Goal: Use online tool/utility: Use online tool/utility

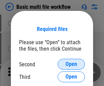
click at [71, 64] on span "Open" at bounding box center [71, 64] width 12 height 5
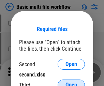
click at [71, 82] on span "Open" at bounding box center [71, 84] width 12 height 5
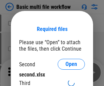
scroll to position [4, 0]
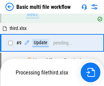
scroll to position [237, 0]
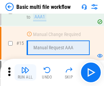
click at [25, 73] on img "button" at bounding box center [25, 70] width 8 height 8
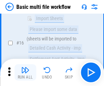
click at [25, 73] on img "button" at bounding box center [25, 70] width 8 height 8
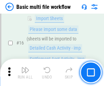
scroll to position [453, 0]
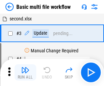
click at [25, 73] on img "button" at bounding box center [25, 70] width 8 height 8
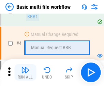
click at [25, 73] on img "button" at bounding box center [25, 70] width 8 height 8
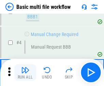
click at [25, 73] on img "button" at bounding box center [25, 70] width 8 height 8
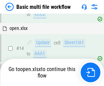
scroll to position [405, 0]
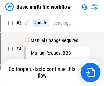
scroll to position [28, 0]
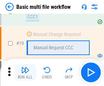
click at [25, 73] on img "button" at bounding box center [25, 70] width 8 height 8
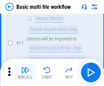
click at [25, 73] on img "button" at bounding box center [25, 70] width 8 height 8
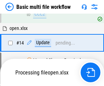
scroll to position [356, 0]
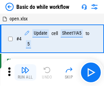
click at [25, 73] on img "button" at bounding box center [25, 70] width 8 height 8
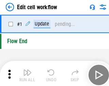
click at [25, 73] on img "button" at bounding box center [26, 70] width 8 height 8
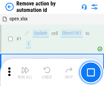
scroll to position [25, 0]
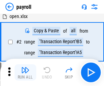
click at [25, 73] on img "button" at bounding box center [25, 70] width 8 height 8
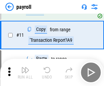
scroll to position [49, 0]
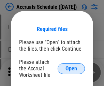
click at [71, 68] on span "Open" at bounding box center [71, 68] width 12 height 5
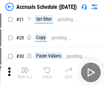
click at [25, 73] on img "button" at bounding box center [25, 70] width 8 height 8
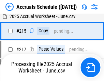
scroll to position [1042, 0]
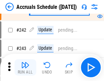
click at [25, 67] on img "button" at bounding box center [25, 65] width 8 height 8
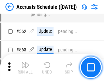
scroll to position [2480, 0]
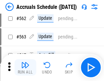
click at [25, 67] on img "button" at bounding box center [25, 65] width 8 height 8
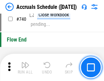
scroll to position [3383, 0]
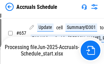
scroll to position [2859, 0]
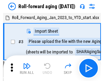
scroll to position [1, 0]
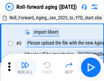
click at [25, 67] on img "button" at bounding box center [25, 65] width 8 height 8
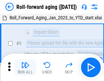
click at [25, 67] on img "button" at bounding box center [25, 65] width 8 height 8
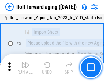
scroll to position [44, 0]
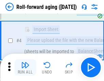
click at [25, 67] on img "button" at bounding box center [25, 65] width 8 height 8
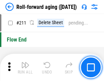
scroll to position [2149, 0]
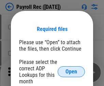
click at [71, 72] on span "Open" at bounding box center [71, 71] width 12 height 5
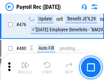
scroll to position [3631, 0]
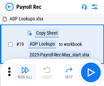
click at [25, 73] on img "button" at bounding box center [25, 70] width 8 height 8
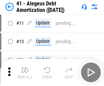
click at [25, 73] on img "button" at bounding box center [25, 70] width 8 height 8
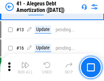
scroll to position [84, 0]
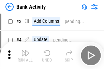
click at [25, 56] on img "button" at bounding box center [25, 53] width 8 height 8
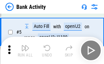
scroll to position [36, 0]
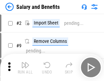
click at [25, 67] on img "button" at bounding box center [25, 65] width 8 height 8
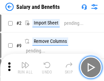
scroll to position [9, 0]
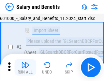
click at [25, 67] on img "button" at bounding box center [25, 65] width 8 height 8
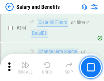
scroll to position [3190, 0]
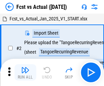
click at [25, 67] on img "button" at bounding box center [25, 70] width 8 height 8
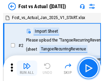
scroll to position [9, 0]
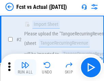
click at [25, 67] on img "button" at bounding box center [25, 65] width 8 height 8
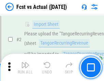
scroll to position [64, 0]
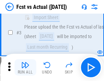
click at [25, 67] on img "button" at bounding box center [25, 65] width 8 height 8
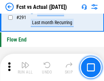
scroll to position [3224, 0]
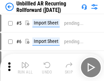
click at [25, 67] on img "button" at bounding box center [25, 65] width 8 height 8
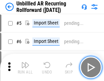
scroll to position [15, 0]
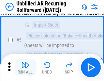
click at [25, 67] on img "button" at bounding box center [25, 65] width 8 height 8
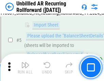
scroll to position [64, 0]
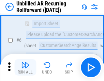
click at [25, 67] on img "button" at bounding box center [25, 65] width 8 height 8
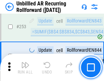
scroll to position [2314, 0]
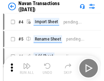
scroll to position [11, 0]
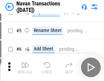
click at [25, 67] on img "button" at bounding box center [25, 65] width 8 height 8
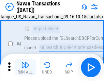
click at [25, 67] on img "button" at bounding box center [25, 65] width 8 height 8
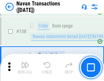
scroll to position [2209, 0]
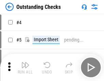
click at [25, 67] on img "button" at bounding box center [25, 65] width 8 height 8
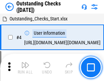
scroll to position [29, 0]
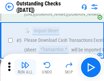
click at [25, 67] on img "button" at bounding box center [25, 65] width 8 height 8
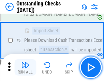
scroll to position [71, 0]
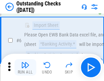
click at [25, 67] on img "button" at bounding box center [25, 65] width 8 height 8
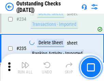
scroll to position [2069, 0]
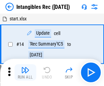
click at [25, 73] on img "button" at bounding box center [25, 70] width 8 height 8
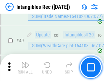
scroll to position [265, 0]
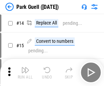
click at [25, 67] on img "button" at bounding box center [25, 70] width 8 height 8
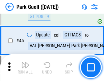
scroll to position [852, 0]
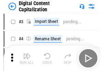
scroll to position [20, 0]
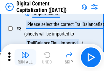
click at [25, 57] on img "button" at bounding box center [25, 55] width 8 height 8
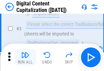
click at [25, 57] on img "button" at bounding box center [25, 55] width 8 height 8
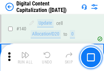
scroll to position [723, 0]
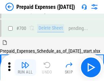
click at [25, 67] on img "button" at bounding box center [25, 65] width 8 height 8
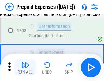
click at [25, 67] on img "button" at bounding box center [25, 65] width 8 height 8
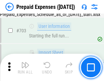
scroll to position [1873, 0]
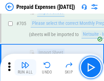
click at [25, 67] on img "button" at bounding box center [25, 65] width 8 height 8
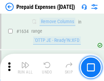
scroll to position [6633, 0]
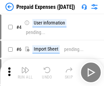
click at [25, 73] on img "button" at bounding box center [25, 70] width 8 height 8
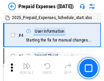
scroll to position [30, 0]
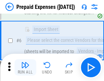
click at [25, 67] on img "button" at bounding box center [25, 65] width 8 height 8
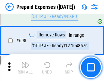
scroll to position [2372, 0]
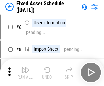
click at [25, 73] on img "button" at bounding box center [25, 70] width 8 height 8
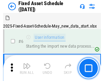
scroll to position [37, 0]
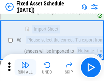
click at [25, 67] on img "button" at bounding box center [25, 65] width 8 height 8
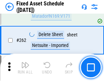
scroll to position [2171, 0]
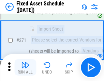
click at [25, 67] on img "button" at bounding box center [25, 65] width 8 height 8
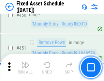
scroll to position [3045, 0]
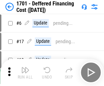
click at [25, 73] on img "button" at bounding box center [25, 70] width 8 height 8
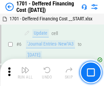
scroll to position [82, 0]
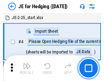
scroll to position [1, 0]
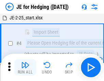
click at [25, 67] on img "button" at bounding box center [25, 65] width 8 height 8
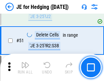
scroll to position [441, 0]
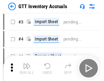
scroll to position [1, 0]
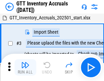
click at [25, 67] on img "button" at bounding box center [25, 65] width 8 height 8
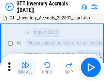
click at [25, 67] on img "button" at bounding box center [25, 65] width 8 height 8
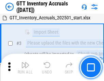
scroll to position [44, 0]
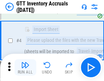
click at [25, 67] on img "button" at bounding box center [25, 65] width 8 height 8
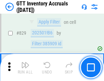
scroll to position [5171, 0]
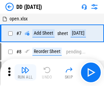
click at [25, 73] on img "button" at bounding box center [25, 70] width 8 height 8
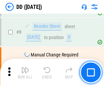
scroll to position [66, 0]
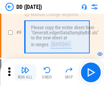
click at [25, 73] on img "button" at bounding box center [25, 70] width 8 height 8
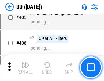
scroll to position [3048, 0]
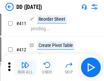
click at [25, 67] on img "button" at bounding box center [25, 65] width 8 height 8
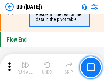
scroll to position [3261, 0]
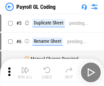
click at [25, 73] on img "button" at bounding box center [25, 70] width 8 height 8
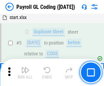
scroll to position [82, 0]
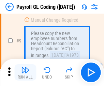
click at [25, 73] on img "button" at bounding box center [25, 70] width 8 height 8
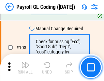
scroll to position [1598, 0]
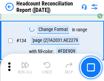
scroll to position [819, 0]
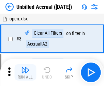
click at [25, 73] on img "button" at bounding box center [25, 70] width 8 height 8
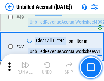
scroll to position [618, 0]
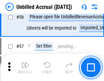
click at [25, 67] on img "button" at bounding box center [25, 65] width 8 height 8
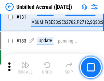
scroll to position [2029, 0]
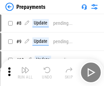
click at [25, 73] on img "button" at bounding box center [25, 70] width 8 height 8
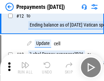
scroll to position [43, 0]
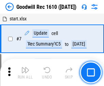
scroll to position [117, 0]
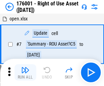
click at [25, 73] on img "button" at bounding box center [25, 70] width 8 height 8
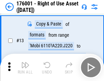
scroll to position [44, 0]
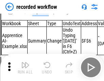
click at [25, 67] on img "button" at bounding box center [25, 65] width 8 height 8
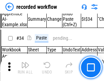
scroll to position [2129, 0]
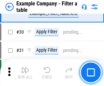
scroll to position [623, 0]
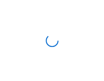
scroll to position [11, 0]
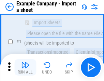
click at [25, 67] on img "button" at bounding box center [25, 65] width 8 height 8
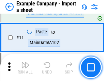
scroll to position [151, 0]
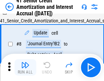
click at [25, 67] on img "button" at bounding box center [25, 65] width 8 height 8
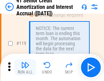
click at [25, 67] on img "button" at bounding box center [25, 65] width 8 height 8
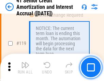
scroll to position [643, 0]
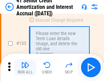
click at [25, 67] on img "button" at bounding box center [25, 65] width 8 height 8
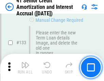
scroll to position [712, 0]
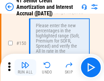
click at [25, 67] on img "button" at bounding box center [25, 65] width 8 height 8
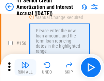
click at [25, 67] on img "button" at bounding box center [25, 65] width 8 height 8
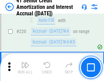
scroll to position [1526, 0]
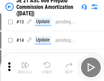
click at [25, 67] on img "button" at bounding box center [25, 65] width 8 height 8
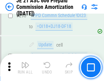
scroll to position [1254, 0]
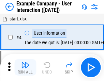
click at [25, 67] on img "button" at bounding box center [25, 65] width 8 height 8
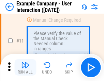
click at [25, 67] on img "button" at bounding box center [25, 65] width 8 height 8
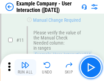
scroll to position [148, 0]
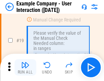
click at [25, 67] on img "button" at bounding box center [25, 65] width 8 height 8
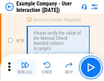
click at [25, 67] on img "button" at bounding box center [25, 65] width 8 height 8
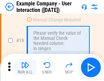
click at [25, 67] on img "button" at bounding box center [25, 65] width 8 height 8
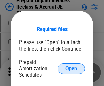
click at [71, 68] on span "Open" at bounding box center [71, 68] width 12 height 5
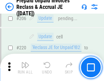
scroll to position [883, 0]
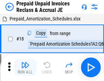
click at [25, 67] on img "button" at bounding box center [25, 65] width 8 height 8
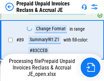
scroll to position [457, 0]
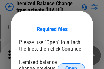
click at [71, 66] on span "Open" at bounding box center [71, 68] width 12 height 5
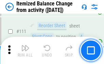
scroll to position [1139, 0]
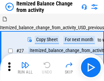
scroll to position [11, 0]
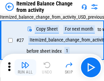
click at [25, 67] on img "button" at bounding box center [25, 65] width 8 height 8
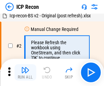
click at [25, 73] on img "button" at bounding box center [25, 70] width 8 height 8
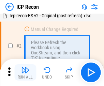
click at [25, 73] on img "button" at bounding box center [25, 70] width 8 height 8
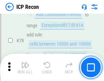
scroll to position [668, 0]
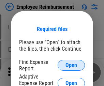
click at [71, 65] on span "Open" at bounding box center [71, 65] width 12 height 5
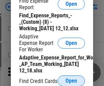
click at [71, 81] on span "Open" at bounding box center [71, 80] width 12 height 5
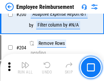
scroll to position [1680, 0]
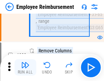
click at [25, 67] on img "button" at bounding box center [25, 65] width 8 height 8
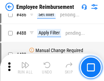
scroll to position [4265, 0]
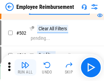
click at [25, 67] on img "button" at bounding box center [25, 65] width 8 height 8
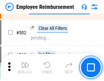
click at [25, 67] on img "button" at bounding box center [25, 65] width 8 height 8
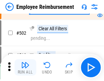
click at [25, 67] on img "button" at bounding box center [25, 65] width 8 height 8
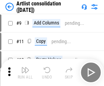
click at [25, 73] on img "button" at bounding box center [25, 70] width 8 height 8
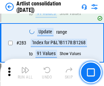
scroll to position [2818, 0]
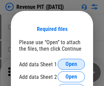
click at [71, 64] on span "Open" at bounding box center [71, 64] width 12 height 5
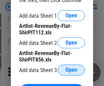
click at [71, 70] on span "Open" at bounding box center [71, 69] width 12 height 5
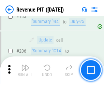
scroll to position [692, 0]
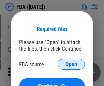
click at [71, 64] on span "Open" at bounding box center [71, 64] width 12 height 5
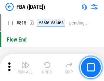
scroll to position [6069, 0]
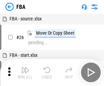
click at [25, 73] on img "button" at bounding box center [25, 70] width 8 height 8
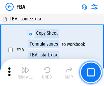
scroll to position [7, 0]
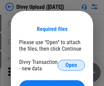
click at [71, 65] on span "Open" at bounding box center [71, 65] width 12 height 5
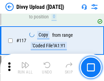
scroll to position [577, 0]
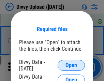
click at [71, 65] on span "Open" at bounding box center [71, 65] width 12 height 5
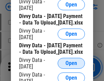
click at [71, 66] on span "Open" at bounding box center [71, 63] width 12 height 5
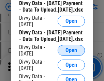
click at [71, 53] on span "Open" at bounding box center [71, 50] width 12 height 5
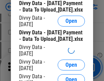
scroll to position [710, 0]
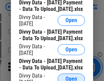
click at [71, 76] on span "Open" at bounding box center [71, 78] width 12 height 5
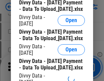
scroll to position [780, 0]
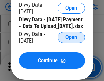
click at [71, 40] on span "Open" at bounding box center [71, 37] width 12 height 5
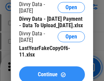
click at [52, 72] on span "Continue" at bounding box center [48, 74] width 20 height 5
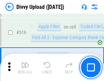
scroll to position [4274, 0]
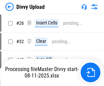
scroll to position [46, 0]
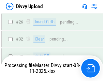
scroll to position [577, 0]
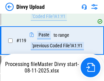
scroll to position [639, 0]
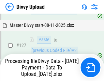
scroll to position [784, 0]
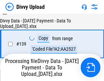
scroll to position [979, 0]
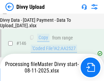
scroll to position [1129, 0]
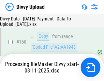
scroll to position [1424, 0]
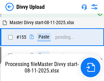
scroll to position [1385, 0]
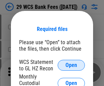
click at [71, 65] on span "Open" at bounding box center [71, 65] width 12 height 5
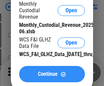
click at [52, 77] on span "Continue" at bounding box center [48, 74] width 20 height 5
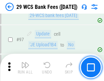
scroll to position [664, 0]
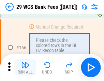
click at [25, 67] on img "button" at bounding box center [25, 65] width 8 height 8
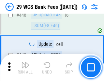
scroll to position [3299, 0]
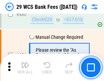
click at [25, 67] on img "button" at bounding box center [25, 65] width 8 height 8
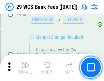
scroll to position [3513, 0]
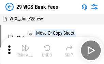
click at [25, 50] on img "button" at bounding box center [25, 48] width 8 height 8
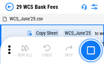
scroll to position [12, 0]
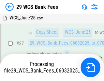
scroll to position [136, 0]
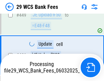
scroll to position [3465, 0]
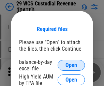
click at [71, 65] on span "Open" at bounding box center [71, 65] width 12 height 5
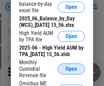
click at [71, 72] on span "Open" at bounding box center [71, 68] width 12 height 5
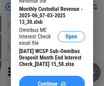
click at [52, 81] on span "Continue" at bounding box center [48, 83] width 20 height 5
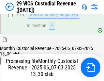
scroll to position [712, 0]
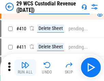
click at [25, 67] on img "button" at bounding box center [25, 65] width 8 height 8
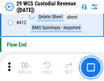
scroll to position [3254, 0]
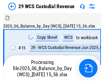
scroll to position [16, 0]
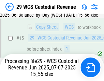
scroll to position [154, 0]
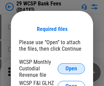
click at [71, 68] on span "Open" at bounding box center [71, 68] width 12 height 5
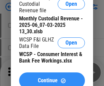
click at [52, 78] on span "Continue" at bounding box center [48, 80] width 20 height 5
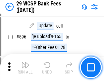
scroll to position [3133, 0]
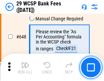
click at [25, 67] on img "button" at bounding box center [25, 65] width 8 height 8
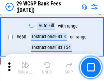
scroll to position [3979, 0]
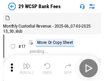
scroll to position [16, 0]
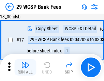
click at [25, 67] on img "button" at bounding box center [25, 65] width 8 height 8
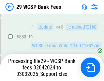
scroll to position [3474, 0]
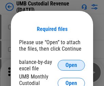
click at [71, 65] on span "Open" at bounding box center [71, 65] width 12 height 5
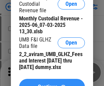
click at [52, 84] on span "Continue" at bounding box center [48, 86] width 20 height 5
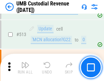
scroll to position [3295, 0]
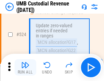
click at [25, 67] on img "button" at bounding box center [25, 65] width 8 height 8
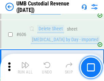
scroll to position [3932, 0]
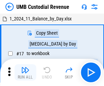
click at [25, 73] on img "button" at bounding box center [25, 70] width 8 height 8
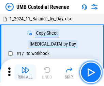
scroll to position [5, 0]
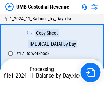
scroll to position [5, 0]
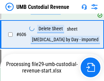
scroll to position [3917, 0]
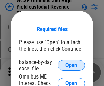
click at [71, 65] on span "Open" at bounding box center [71, 65] width 12 height 5
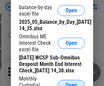
click at [71, 83] on span "Open" at bounding box center [71, 85] width 12 height 5
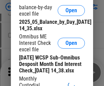
scroll to position [104, 0]
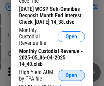
click at [71, 78] on span "Open" at bounding box center [71, 75] width 12 height 5
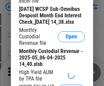
scroll to position [105, 0]
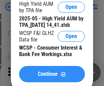
click at [52, 77] on span "Continue" at bounding box center [48, 74] width 20 height 5
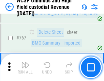
scroll to position [5551, 0]
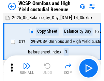
scroll to position [4, 0]
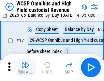
click at [25, 67] on img "button" at bounding box center [25, 65] width 8 height 8
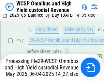
scroll to position [142, 0]
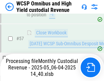
scroll to position [699, 0]
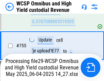
scroll to position [5536, 0]
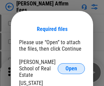
click at [71, 66] on span "Open" at bounding box center [71, 68] width 12 height 5
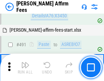
scroll to position [1852, 0]
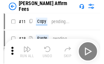
scroll to position [7, 0]
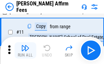
click at [25, 50] on img "button" at bounding box center [25, 48] width 8 height 8
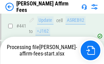
scroll to position [1787, 0]
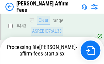
scroll to position [1787, 0]
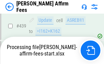
scroll to position [1787, 0]
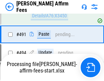
scroll to position [1852, 0]
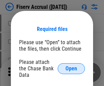
click at [71, 66] on span "Open" at bounding box center [71, 68] width 12 height 5
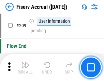
scroll to position [2116, 0]
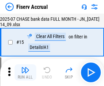
click at [25, 73] on img "button" at bounding box center [25, 70] width 8 height 8
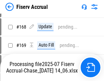
scroll to position [1748, 0]
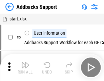
click at [25, 67] on img "button" at bounding box center [25, 65] width 8 height 8
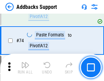
scroll to position [496, 0]
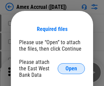
click at [71, 68] on span "Open" at bounding box center [71, 68] width 12 height 5
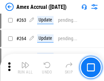
scroll to position [1822, 0]
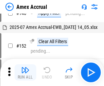
click at [25, 73] on img "button" at bounding box center [25, 70] width 8 height 8
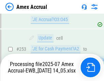
scroll to position [1987, 0]
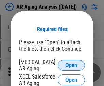
click at [71, 64] on span "Open" at bounding box center [71, 65] width 12 height 5
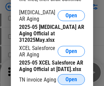
click at [71, 78] on span "Open" at bounding box center [71, 79] width 12 height 5
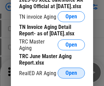
click at [71, 71] on span "Open" at bounding box center [71, 73] width 12 height 5
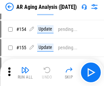
scroll to position [7, 0]
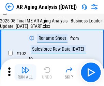
click at [25, 73] on img "button" at bounding box center [25, 70] width 8 height 8
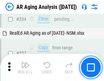
scroll to position [1056, 0]
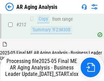
scroll to position [1048, 0]
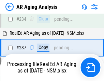
scroll to position [1076, 0]
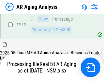
scroll to position [1019, 0]
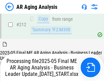
scroll to position [1048, 0]
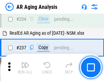
scroll to position [1048, 0]
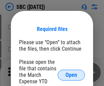
click at [71, 75] on span "Open" at bounding box center [71, 75] width 12 height 5
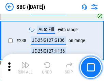
scroll to position [1288, 0]
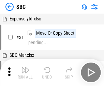
scroll to position [7, 0]
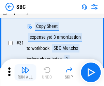
click at [25, 73] on img "button" at bounding box center [25, 70] width 8 height 8
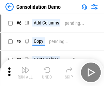
click at [25, 73] on img "button" at bounding box center [25, 70] width 8 height 8
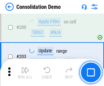
scroll to position [2136, 0]
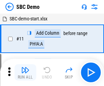
click at [25, 73] on img "button" at bounding box center [25, 70] width 8 height 8
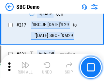
scroll to position [1682, 0]
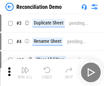
click at [25, 73] on img "button" at bounding box center [25, 70] width 8 height 8
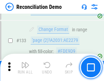
scroll to position [809, 0]
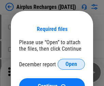
click at [71, 64] on span "Open" at bounding box center [71, 64] width 12 height 5
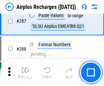
scroll to position [2459, 0]
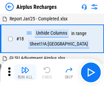
click at [25, 73] on img "button" at bounding box center [25, 70] width 8 height 8
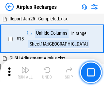
scroll to position [30, 0]
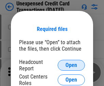
click at [71, 65] on span "Open" at bounding box center [71, 65] width 12 height 5
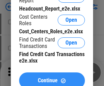
click at [52, 78] on span "Continue" at bounding box center [48, 80] width 20 height 5
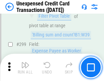
scroll to position [1623, 0]
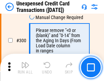
click at [25, 67] on img "button" at bounding box center [25, 65] width 8 height 8
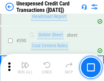
scroll to position [2195, 0]
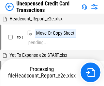
scroll to position [111, 0]
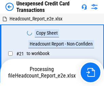
scroll to position [8, 0]
